Goal: Task Accomplishment & Management: Manage account settings

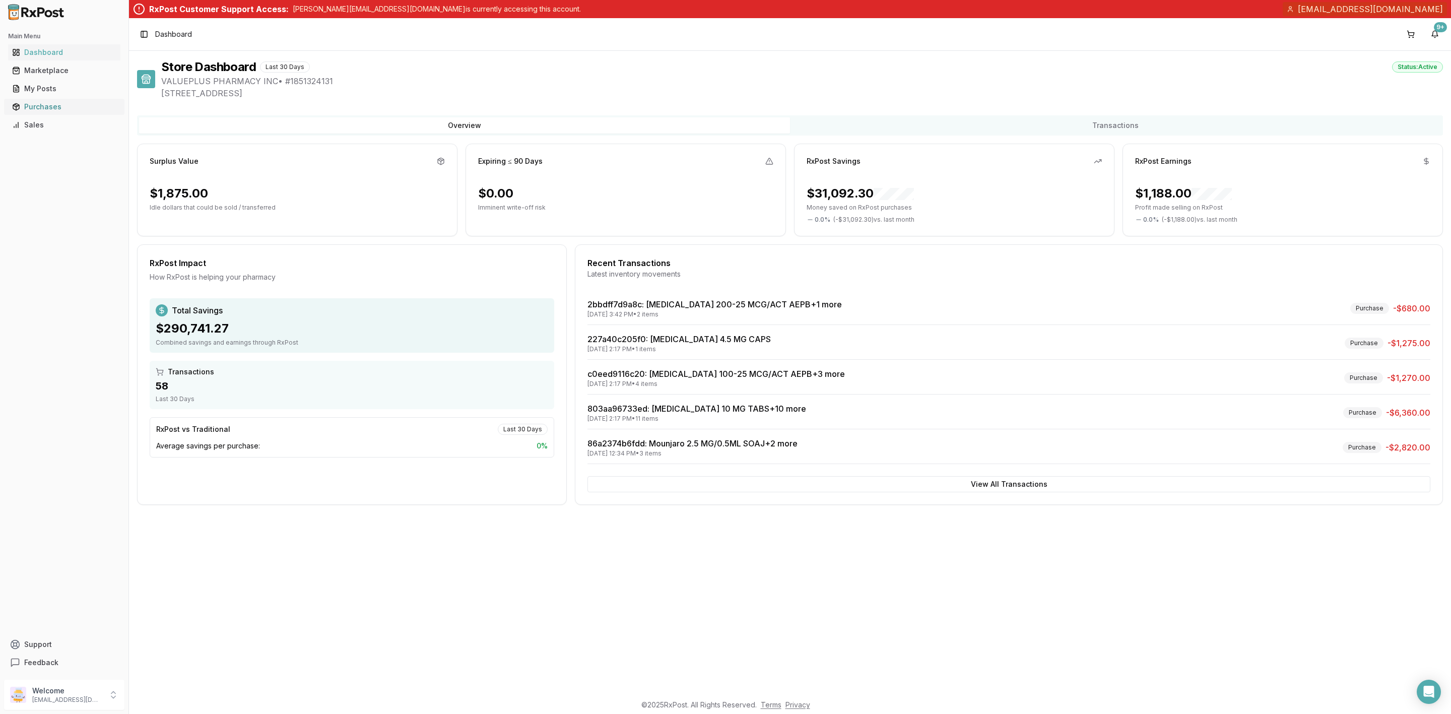
click at [56, 111] on div "Purchases" at bounding box center [64, 107] width 104 height 10
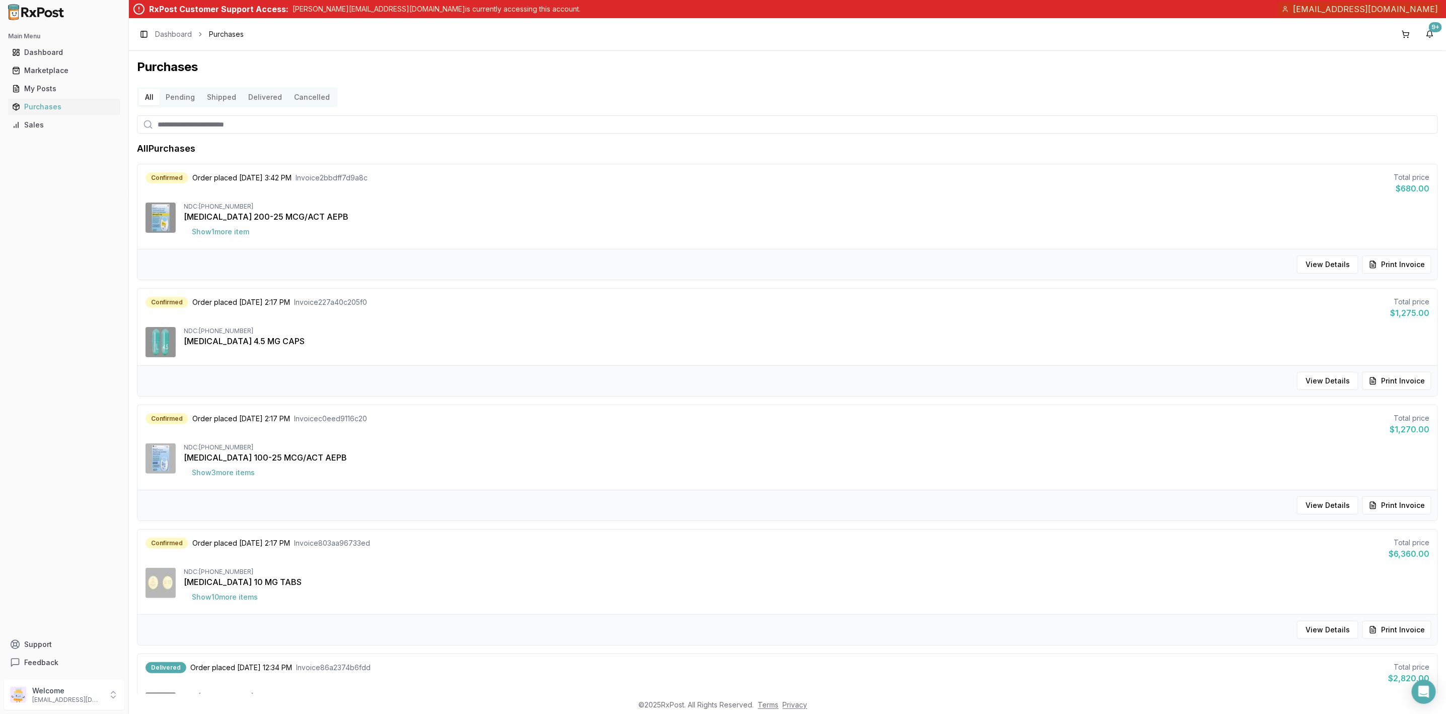
click at [224, 128] on input "search" at bounding box center [787, 124] width 1301 height 18
type input "*******"
click at [638, 87] on div "All Pending Shipped Delivered Cancelled" at bounding box center [787, 97] width 1301 height 20
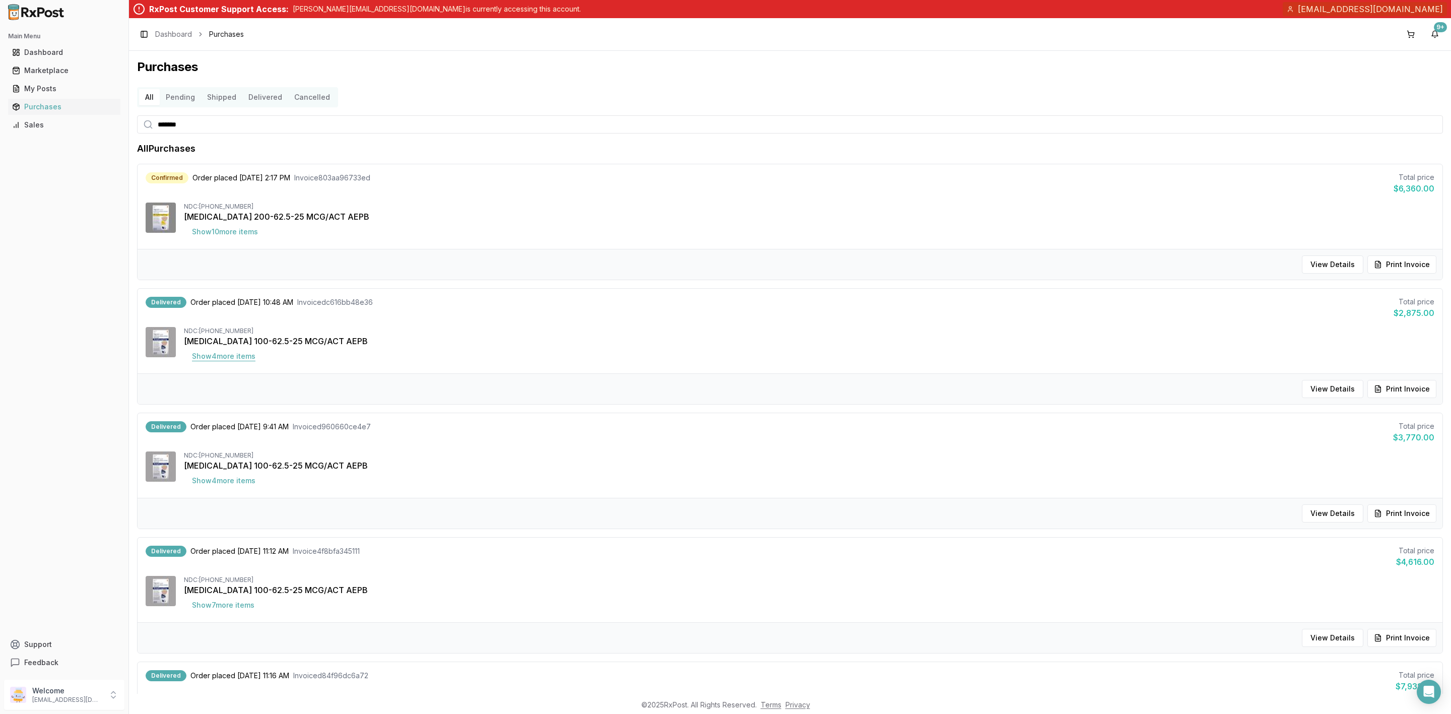
click at [201, 358] on button "Show 4 more item s" at bounding box center [224, 356] width 80 height 18
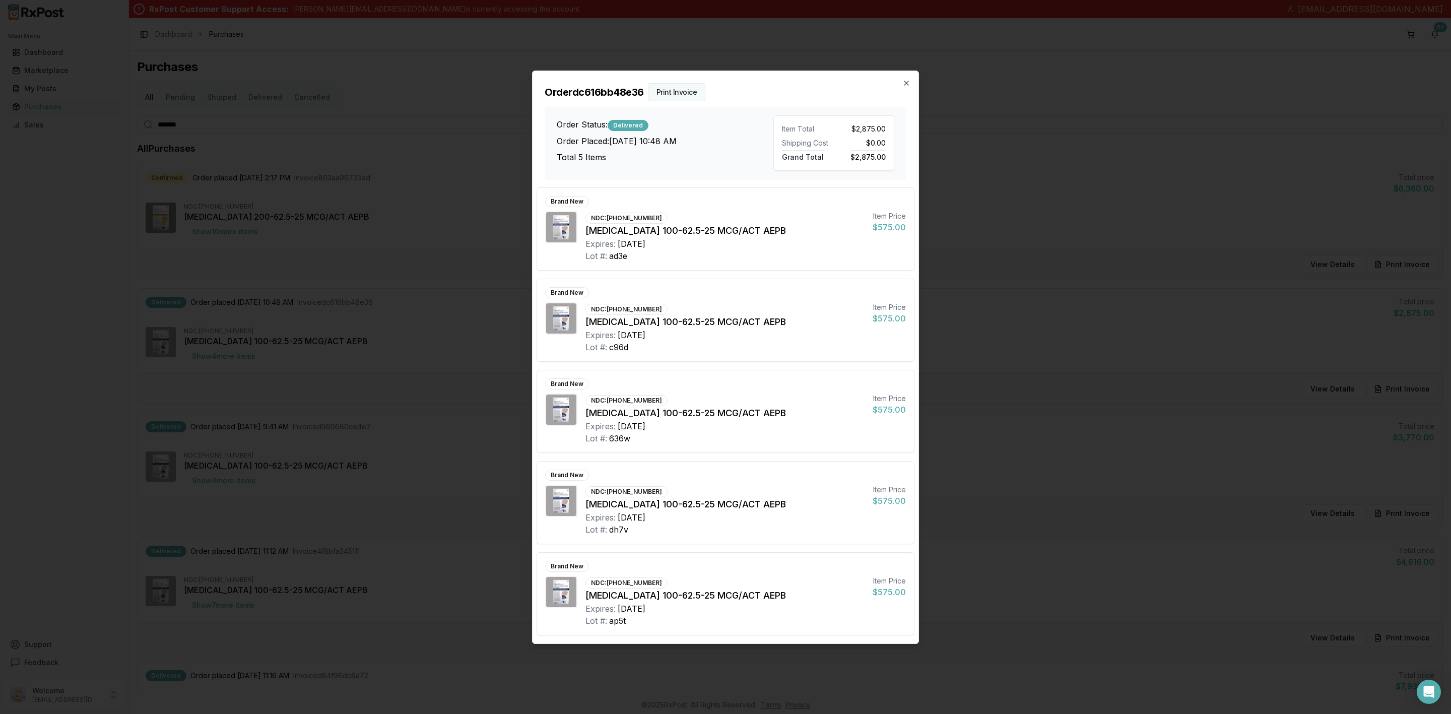
click at [684, 93] on button "Print Invoice" at bounding box center [677, 92] width 58 height 18
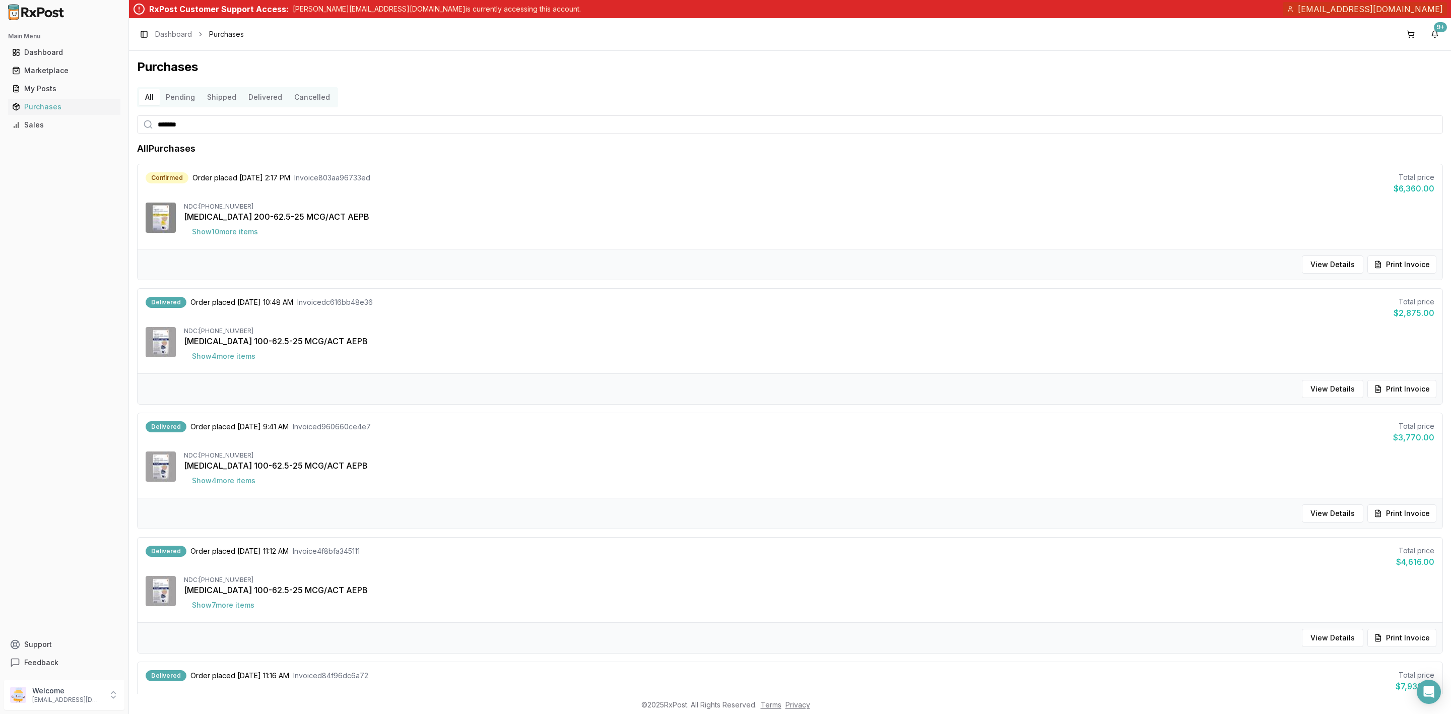
click at [180, 125] on input "*******" at bounding box center [789, 124] width 1305 height 18
type input "*********"
click at [591, 75] on h1 "Purchases" at bounding box center [789, 67] width 1305 height 16
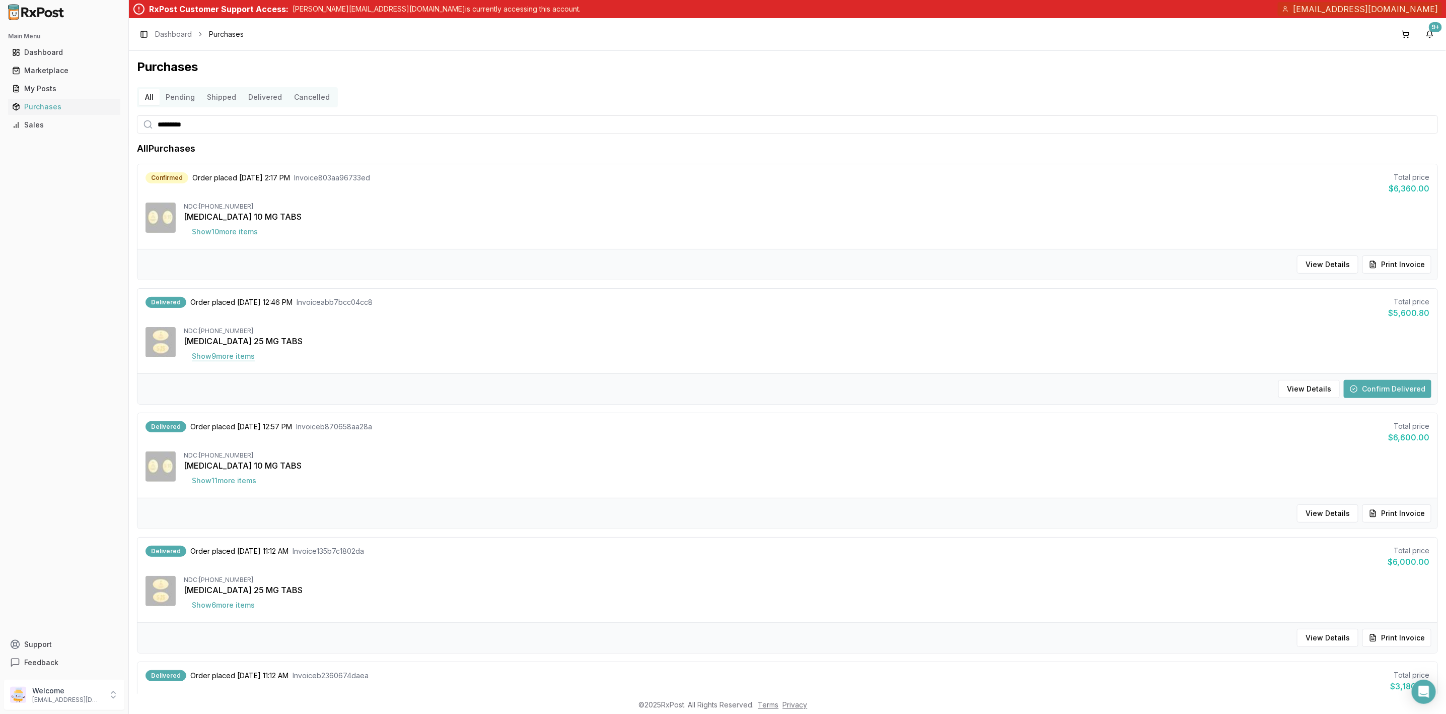
click at [223, 353] on button "Show 9 more item s" at bounding box center [223, 356] width 79 height 18
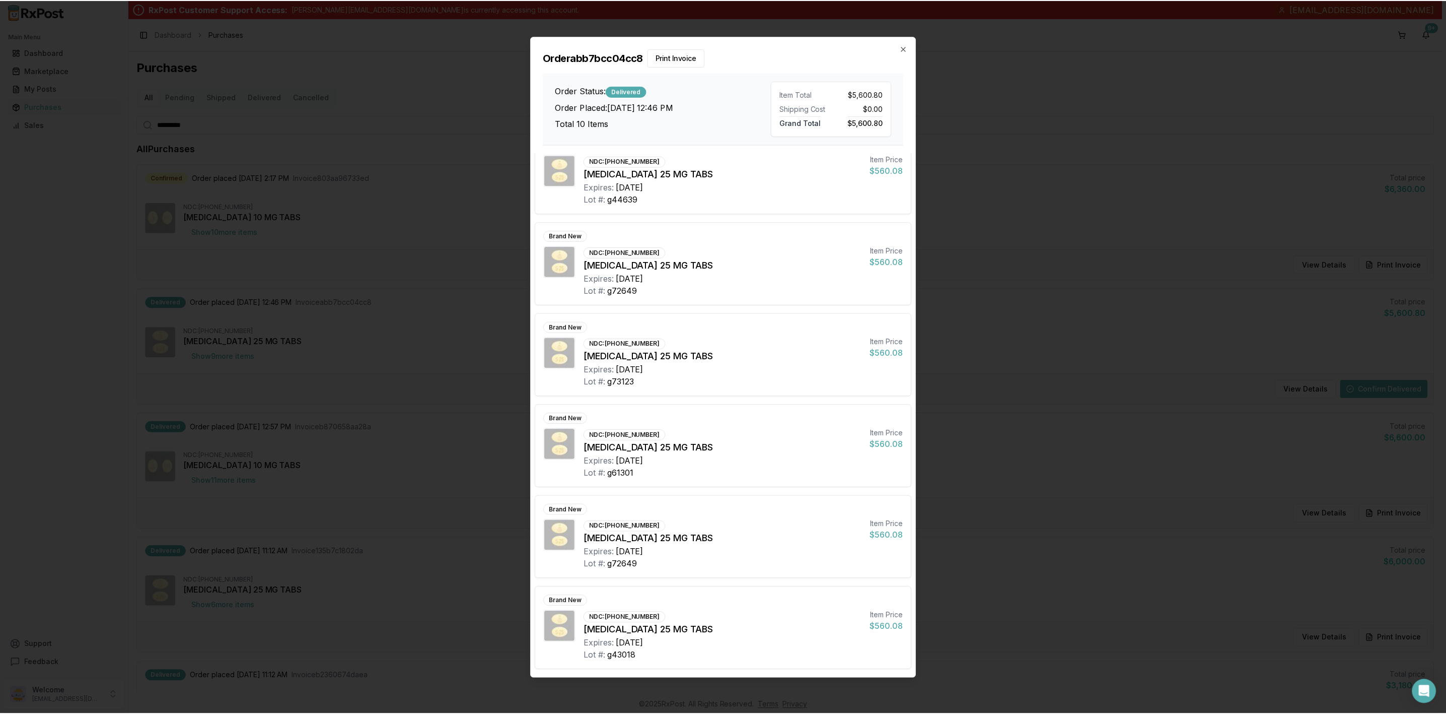
scroll to position [392, 0]
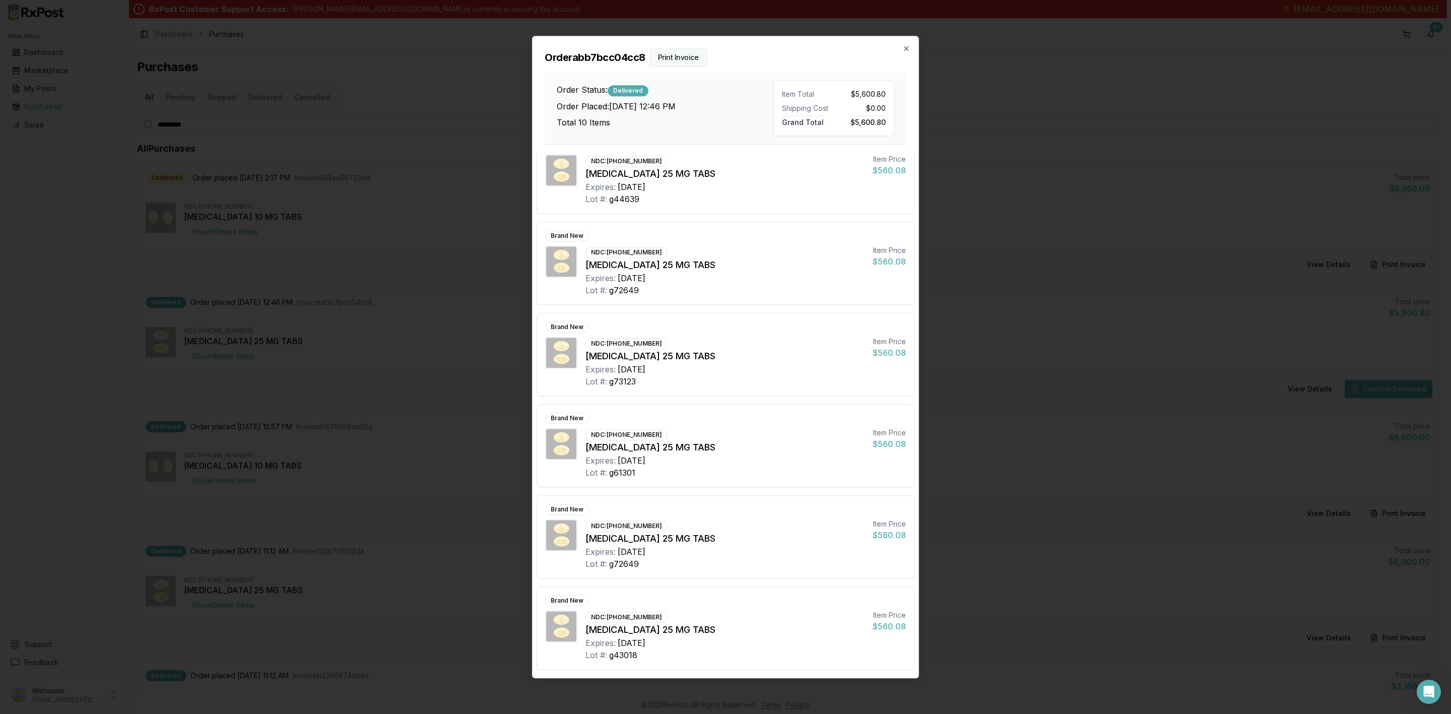
click at [653, 50] on button "Print Invoice" at bounding box center [678, 57] width 58 height 18
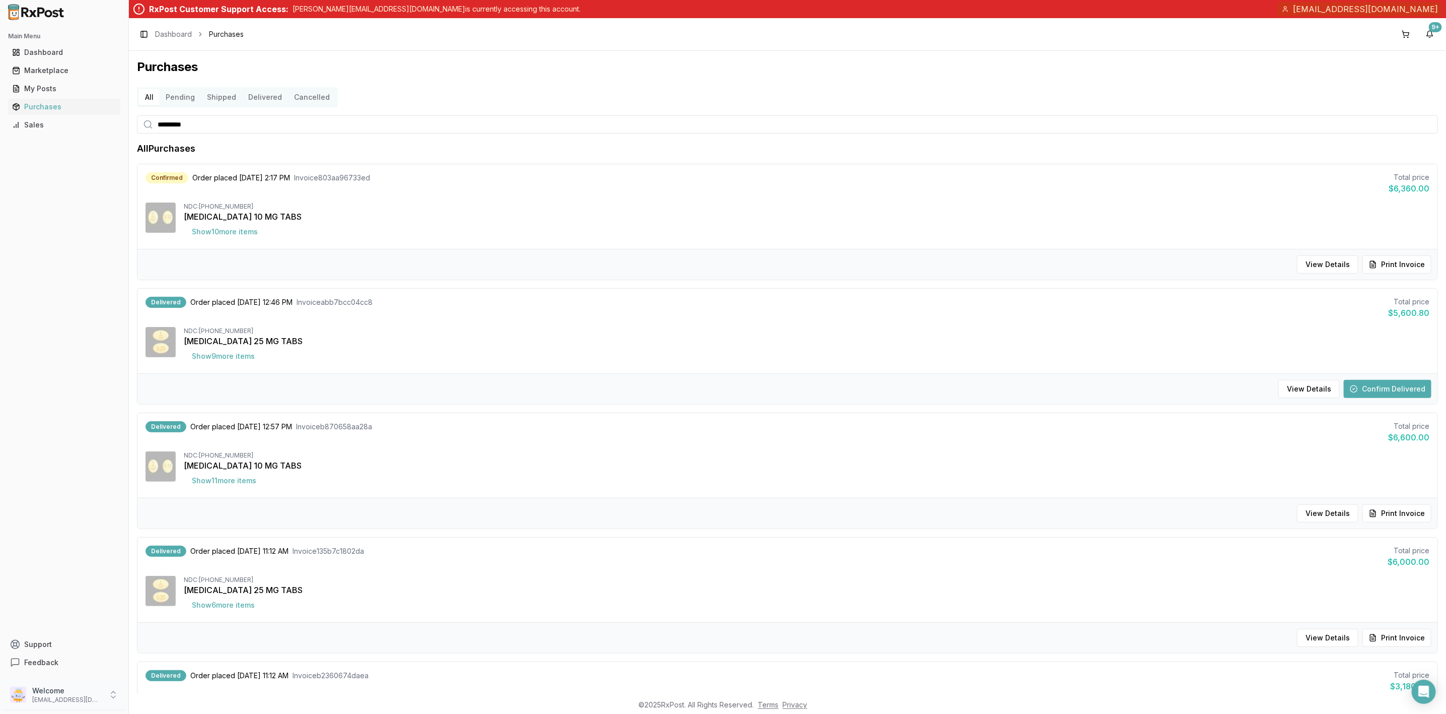
click at [76, 694] on p "Welcome" at bounding box center [67, 690] width 70 height 10
click at [185, 699] on span "Sign Out" at bounding box center [183, 697] width 96 height 10
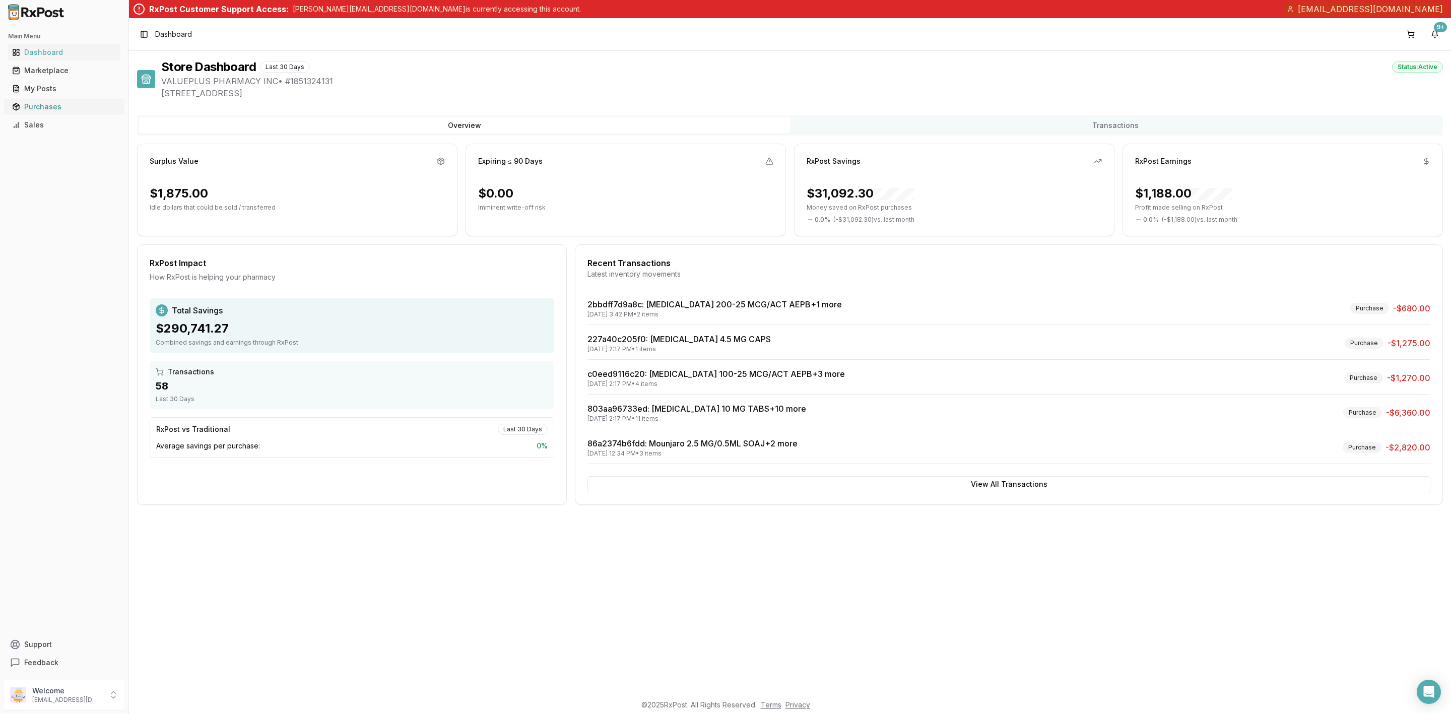
click at [53, 109] on div "Purchases" at bounding box center [64, 107] width 104 height 10
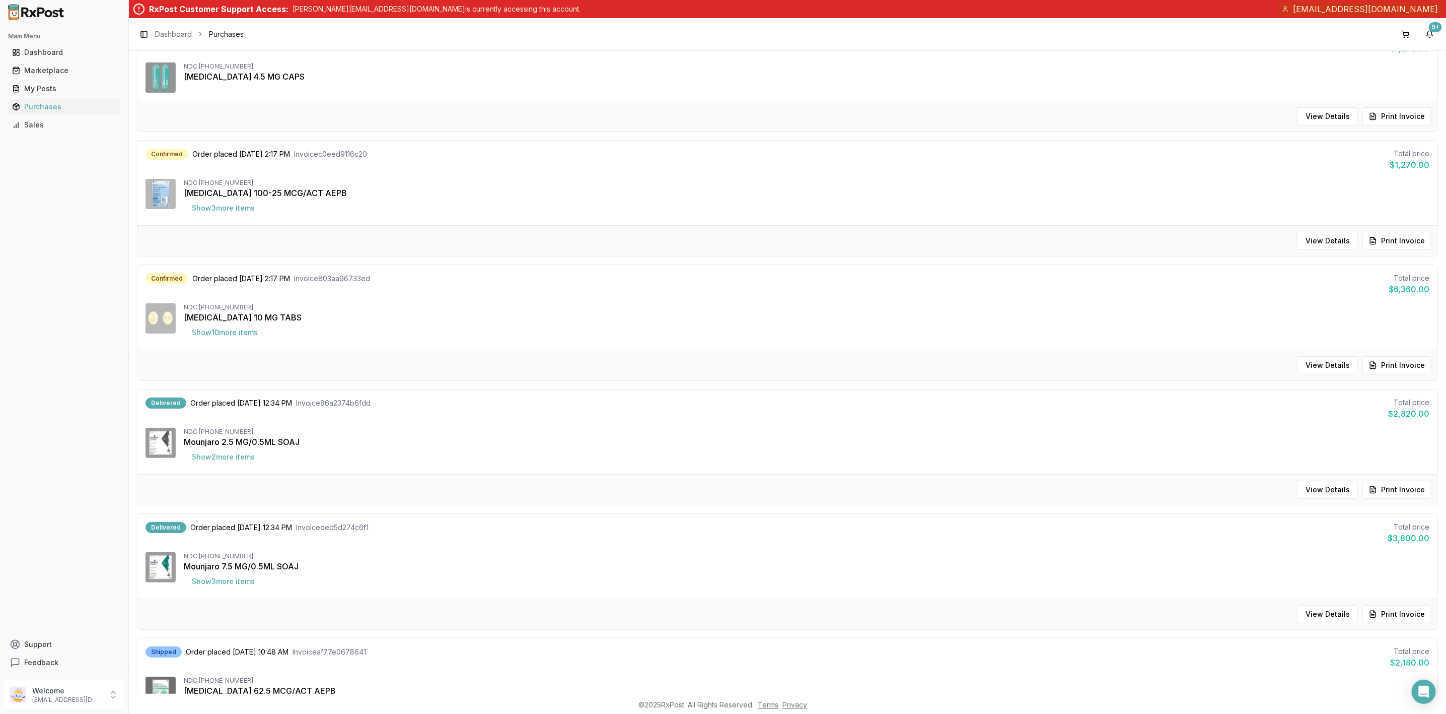
scroll to position [378, 0]
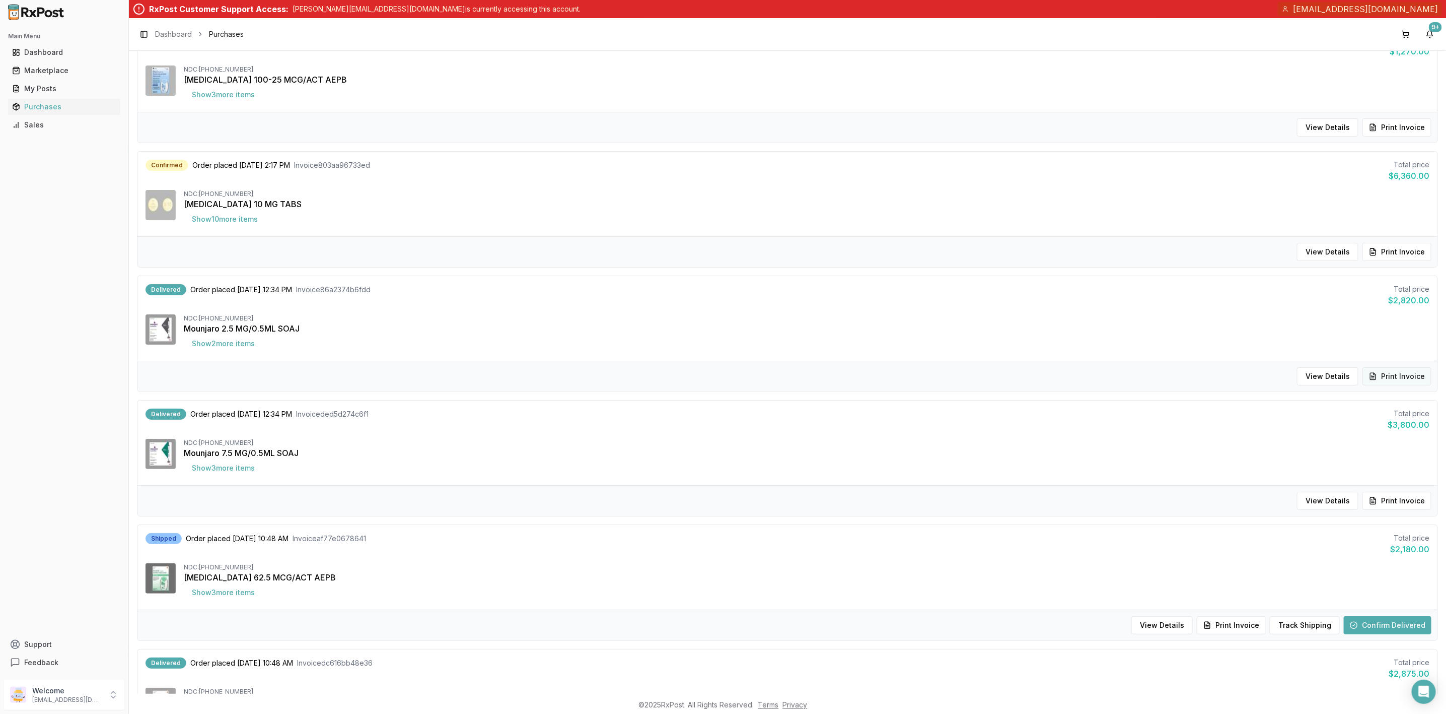
click at [1376, 381] on button "Print Invoice" at bounding box center [1397, 376] width 69 height 18
click at [85, 707] on div "Welcome info@valuepluspharmacy.net" at bounding box center [64, 694] width 120 height 30
click at [156, 703] on button "Sign Out" at bounding box center [183, 696] width 104 height 17
